Goal: Information Seeking & Learning: Learn about a topic

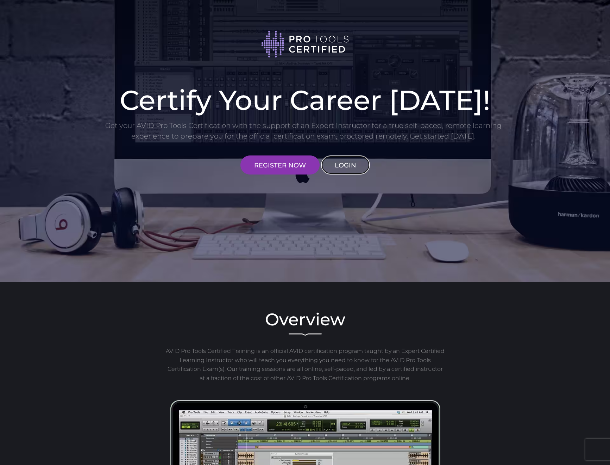
click at [352, 162] on link "LOGIN" at bounding box center [345, 164] width 49 height 19
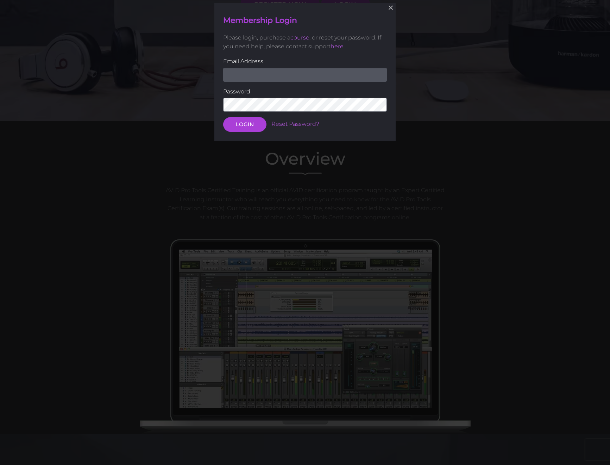
scroll to position [161, 0]
click at [274, 72] on input "email" at bounding box center [305, 74] width 164 height 14
type input "[EMAIL_ADDRESS][DOMAIN_NAME]"
click at [223, 117] on button "LOGIN" at bounding box center [244, 124] width 43 height 15
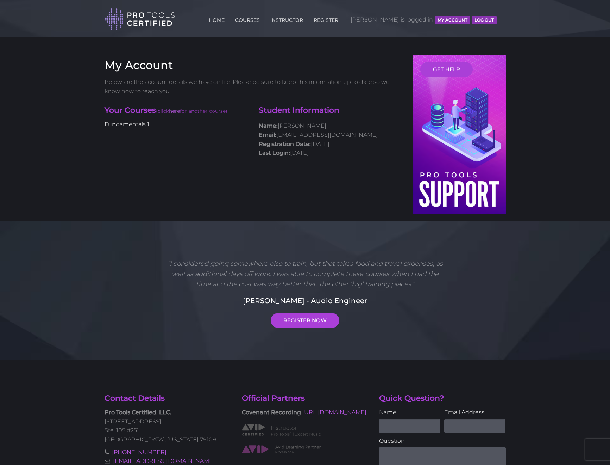
click at [130, 121] on link "Fundamentals 1" at bounding box center [127, 124] width 45 height 7
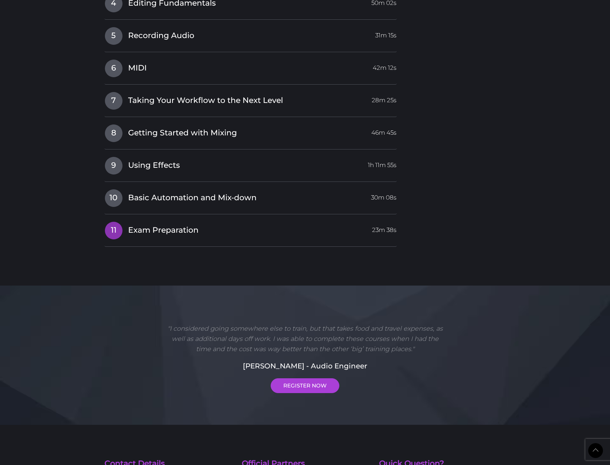
click at [183, 233] on span "Exam Preparation" at bounding box center [163, 230] width 70 height 11
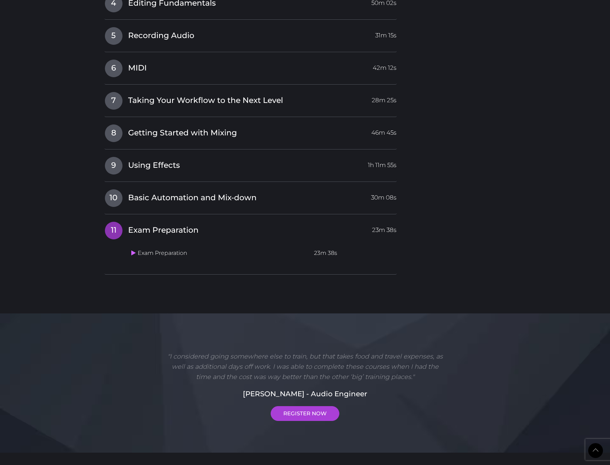
scroll to position [797, 0]
click at [174, 252] on td "Exam Preparation" at bounding box center [220, 253] width 183 height 14
click at [136, 254] on link at bounding box center [134, 252] width 6 height 7
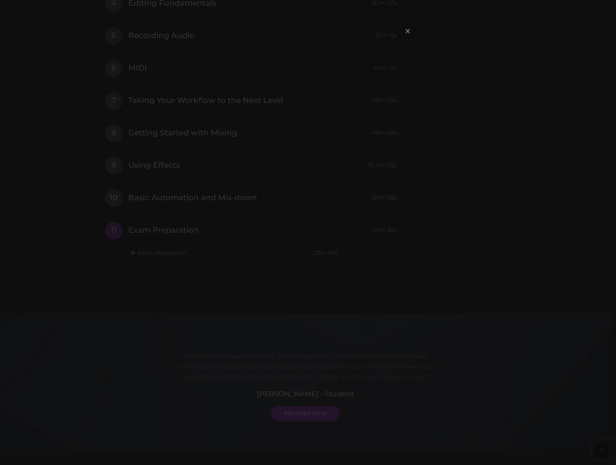
click at [405, 31] on span "×" at bounding box center [407, 30] width 7 height 15
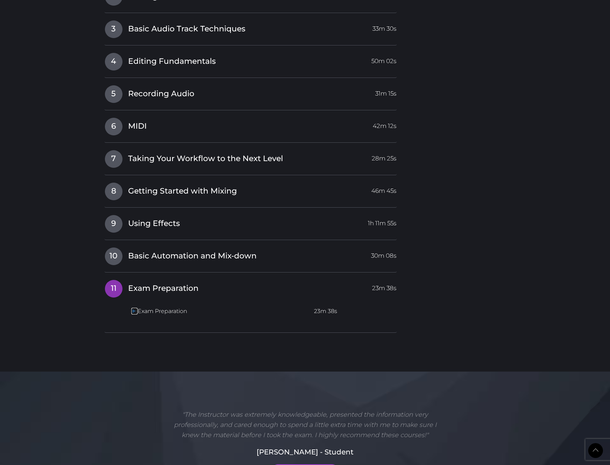
scroll to position [725, 0]
